Goal: Information Seeking & Learning: Learn about a topic

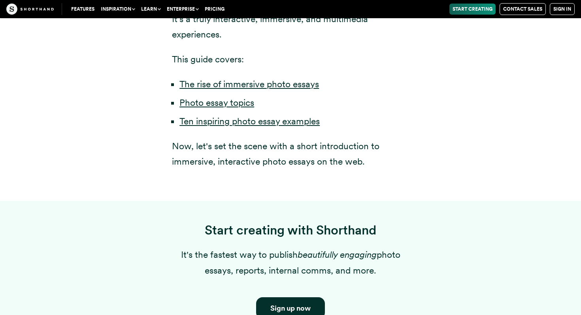
scroll to position [580, 0]
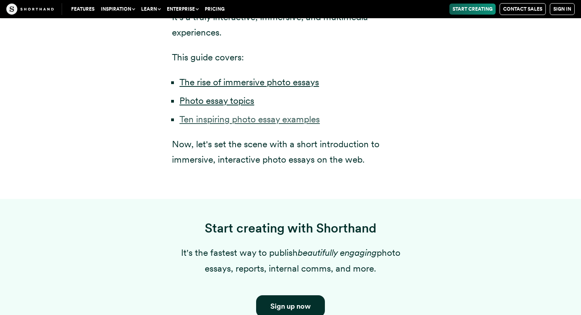
click at [241, 114] on link "Ten inspiring photo essay examples" at bounding box center [249, 119] width 140 height 11
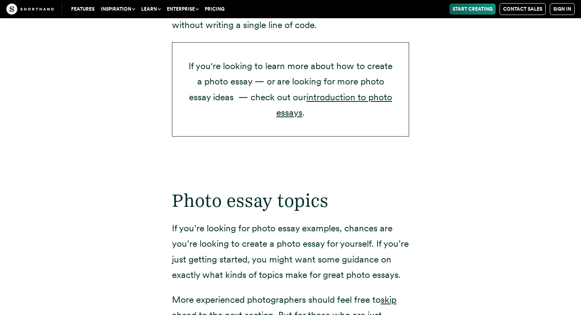
scroll to position [1332, 0]
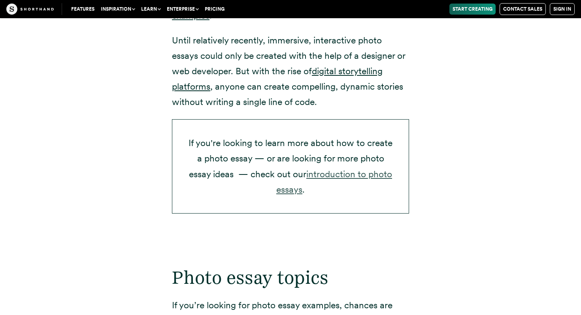
click at [344, 169] on link "introduction to photo essays" at bounding box center [334, 182] width 116 height 26
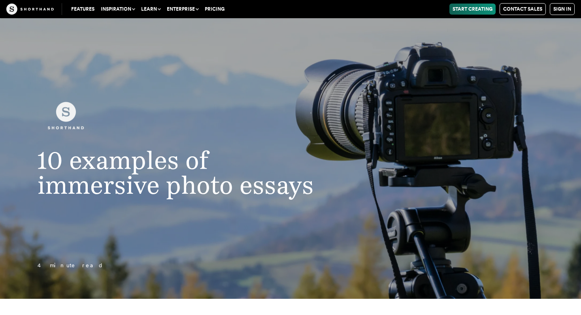
scroll to position [16, 0]
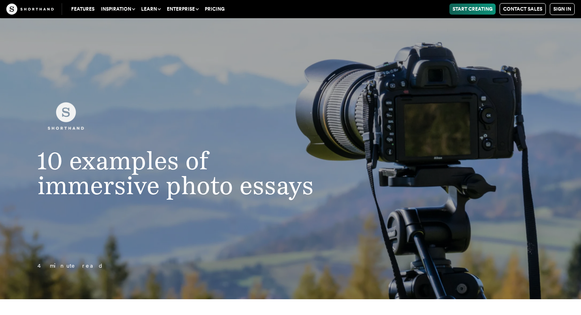
click at [262, 190] on h1 "10 examples of immersive photo essays" at bounding box center [178, 174] width 313 height 50
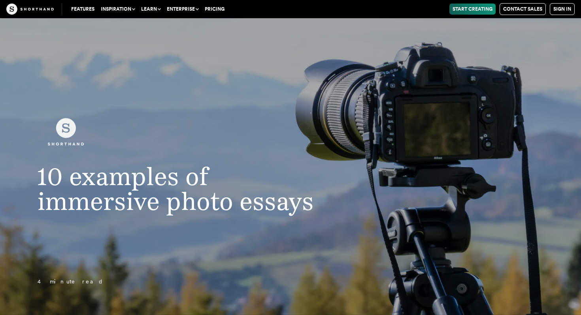
click at [127, 206] on h1 "10 examples of immersive photo essays" at bounding box center [178, 189] width 313 height 50
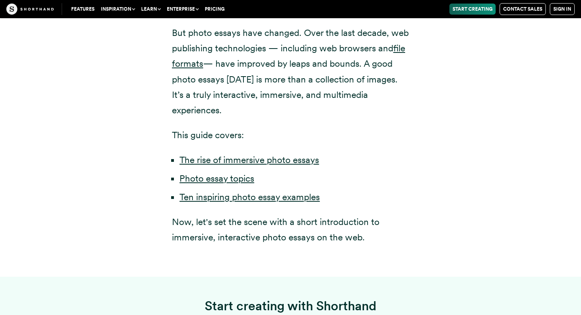
scroll to position [503, 0]
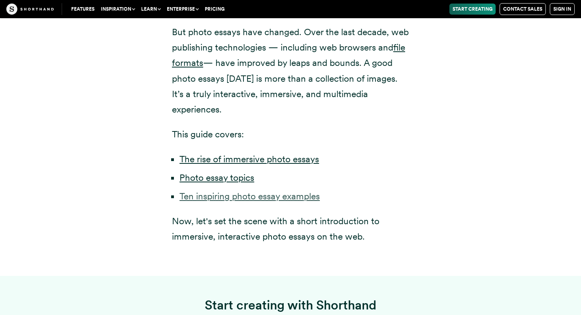
click at [197, 191] on link "Ten inspiring photo essay examples" at bounding box center [249, 196] width 140 height 11
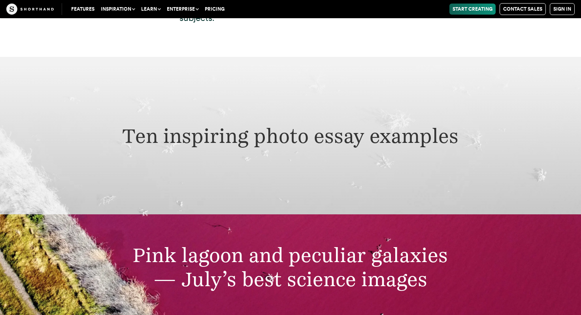
scroll to position [2451, 0]
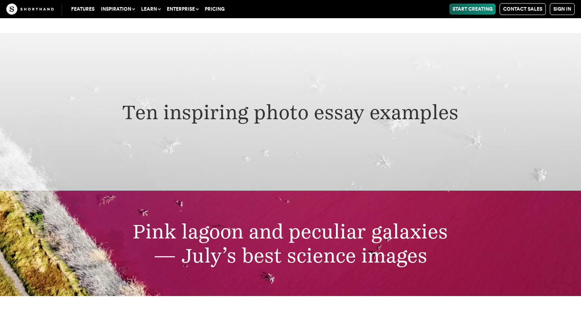
click at [206, 233] on h2 "Pink lagoon and peculiar galaxies — July’s best science images" at bounding box center [290, 243] width 448 height 48
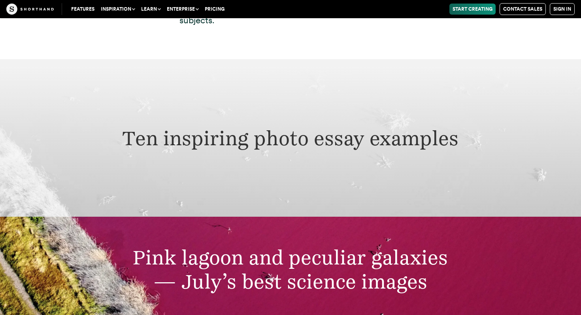
scroll to position [2411, 0]
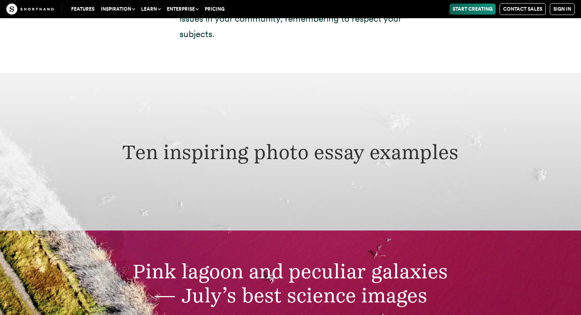
click at [225, 140] on h2 "Ten inspiring photo essay examples" at bounding box center [290, 152] width 448 height 24
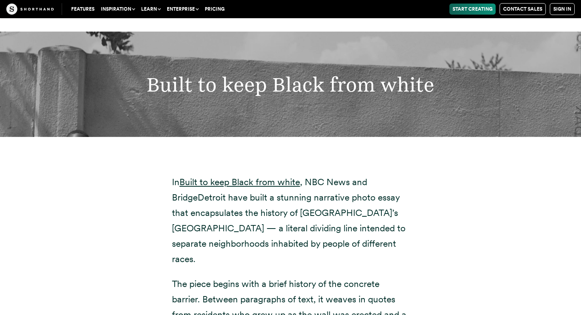
scroll to position [8449, 0]
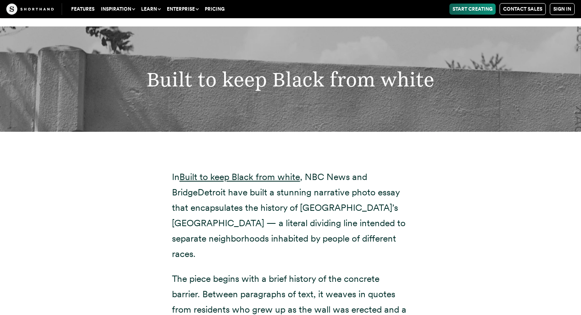
click at [83, 9] on link "Features" at bounding box center [83, 9] width 30 height 11
